Goal: Transaction & Acquisition: Purchase product/service

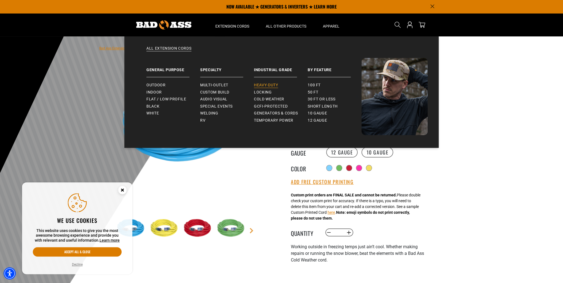
click at [259, 84] on span "Heavy-Duty" at bounding box center [266, 85] width 24 height 5
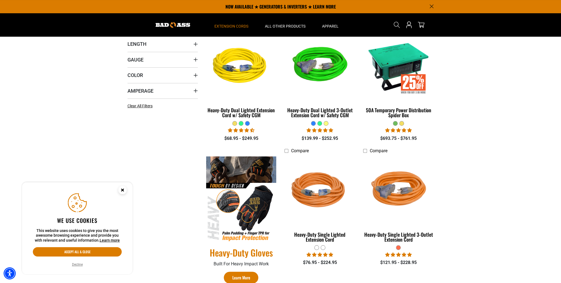
scroll to position [110, 0]
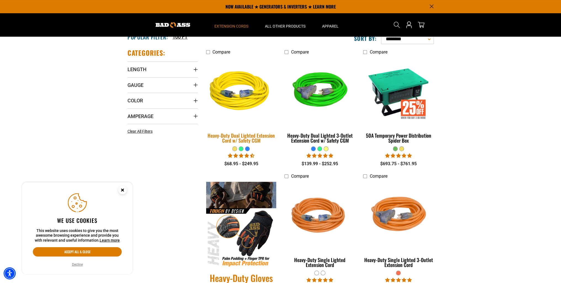
click at [255, 134] on div "Heavy-Duty Dual Lighted Extension Cord w/ Safety CGM" at bounding box center [241, 138] width 70 height 10
